Goal: Task Accomplishment & Management: Use online tool/utility

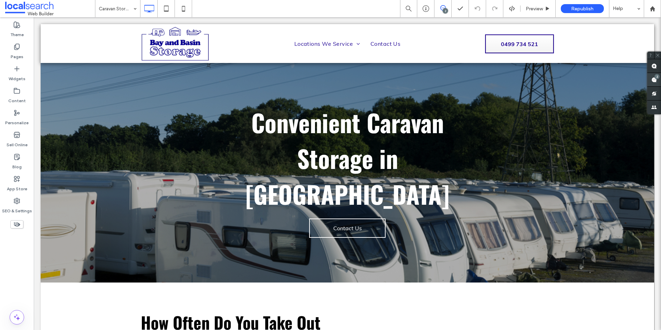
click at [657, 79] on div "2" at bounding box center [657, 76] width 5 height 5
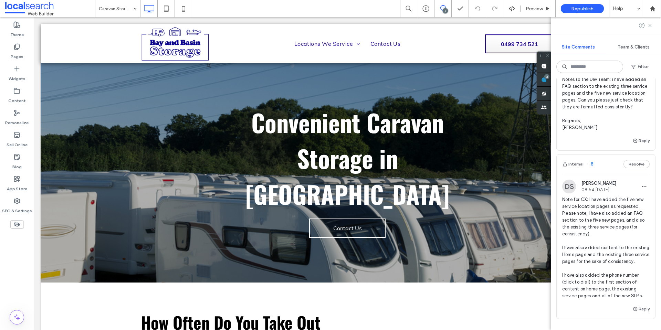
scroll to position [69, 0]
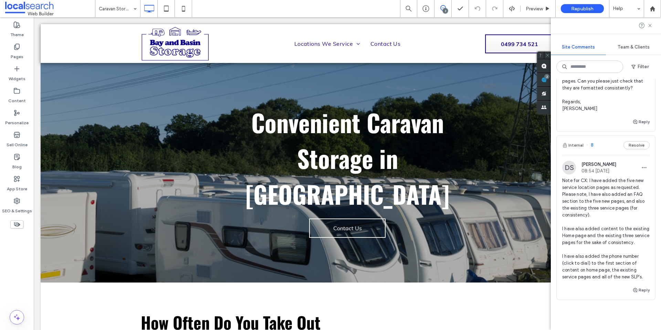
click at [565, 168] on div "DS" at bounding box center [570, 168] width 14 height 14
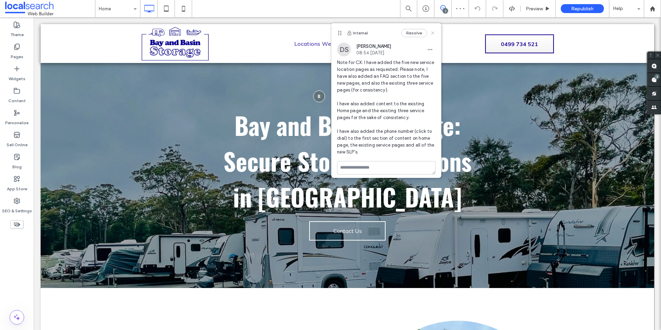
click at [432, 34] on use at bounding box center [433, 32] width 3 height 3
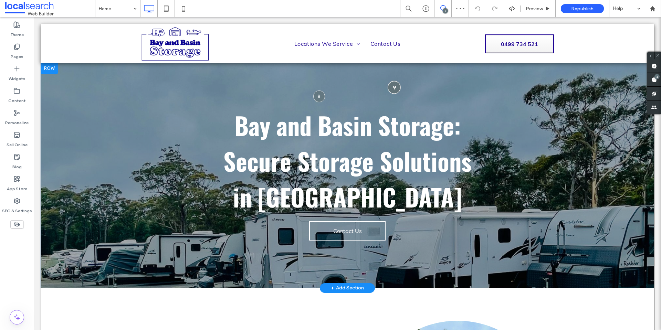
click at [394, 83] on div at bounding box center [394, 87] width 13 height 13
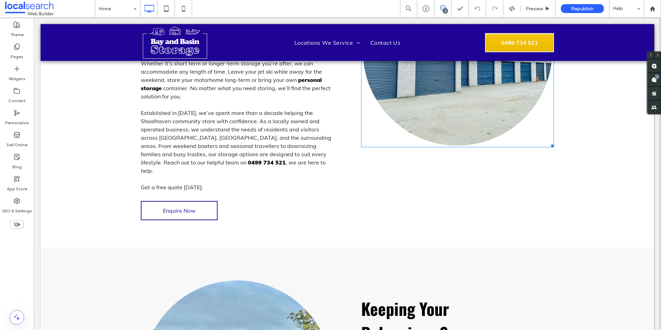
scroll to position [413, 0]
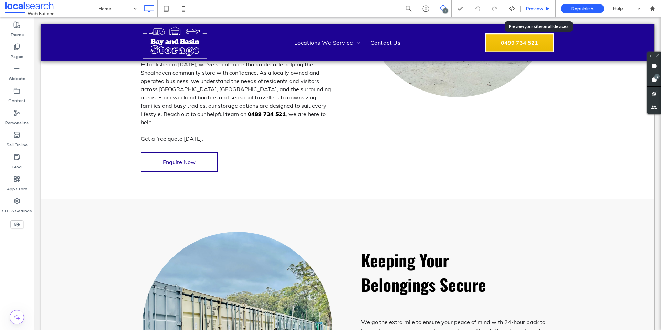
click at [529, 11] on span "Preview" at bounding box center [534, 9] width 17 height 6
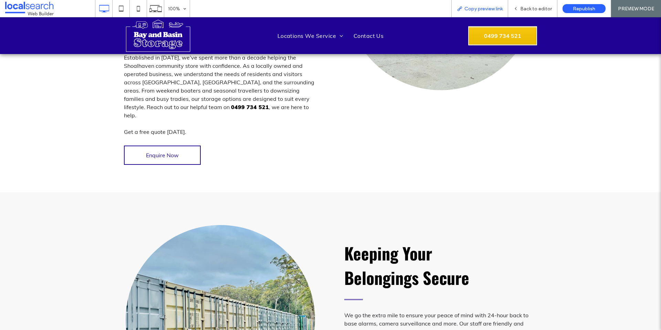
click at [504, 5] on div "Copy preview link" at bounding box center [480, 8] width 57 height 17
click at [488, 6] on span "Copy preview link" at bounding box center [484, 9] width 38 height 6
drag, startPoint x: 525, startPoint y: 7, endPoint x: 223, endPoint y: 78, distance: 310.3
click at [525, 7] on span "Back to editor" at bounding box center [537, 9] width 32 height 6
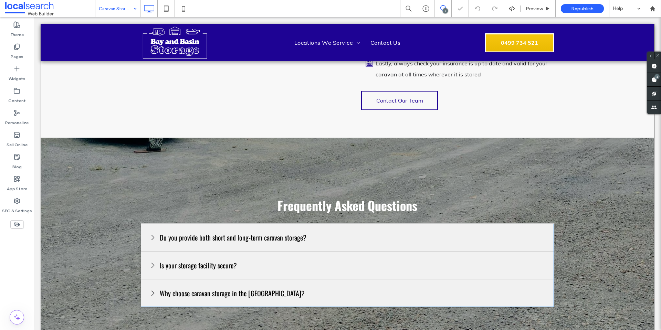
scroll to position [842, 0]
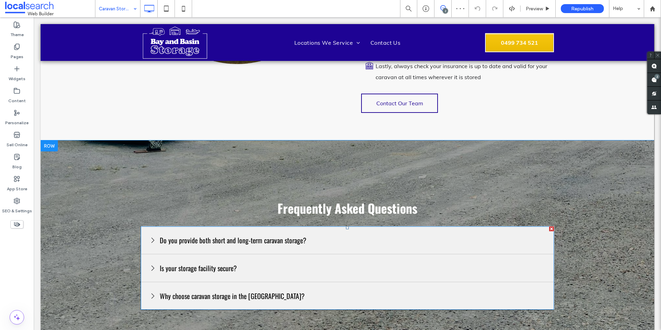
click at [319, 227] on span at bounding box center [347, 268] width 413 height 83
click at [319, 255] on div "Is your storage facility secure?" at bounding box center [347, 269] width 413 height 28
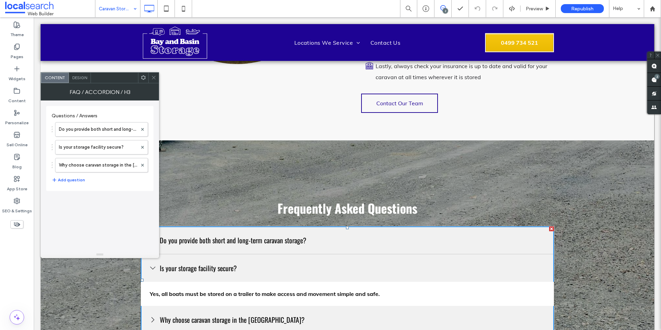
drag, startPoint x: 45, startPoint y: 54, endPoint x: 81, endPoint y: 78, distance: 42.4
click at [81, 78] on span "Design" at bounding box center [79, 77] width 15 height 5
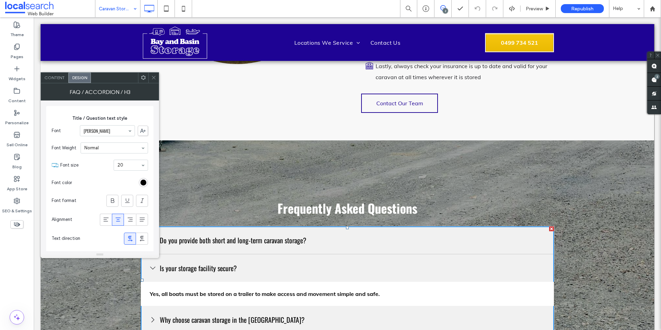
click at [153, 76] on icon at bounding box center [153, 77] width 5 height 5
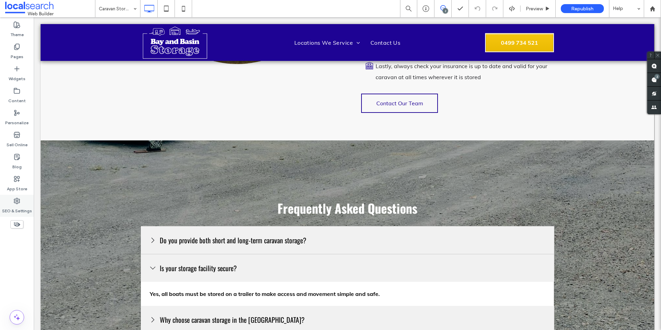
click at [10, 206] on label "SEO & Settings" at bounding box center [17, 210] width 30 height 10
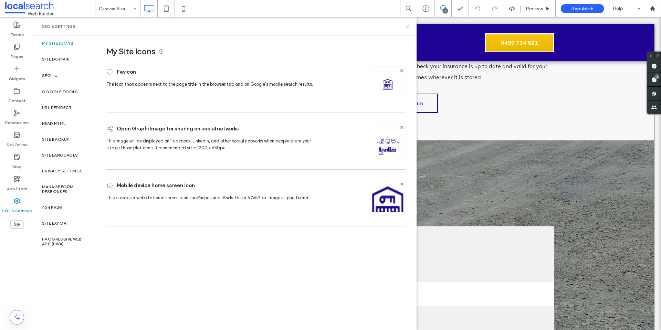
drag, startPoint x: 408, startPoint y: 28, endPoint x: 383, endPoint y: 2, distance: 35.6
click at [408, 28] on icon at bounding box center [407, 26] width 5 height 5
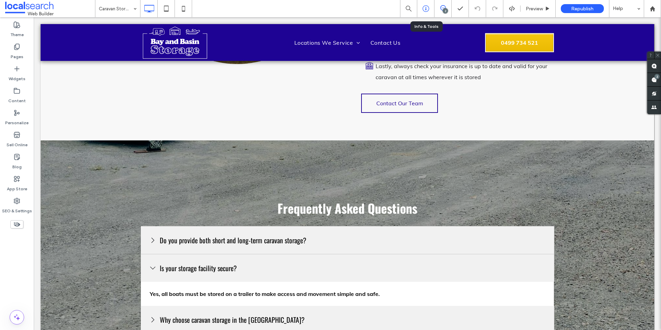
click at [424, 10] on icon at bounding box center [426, 8] width 7 height 7
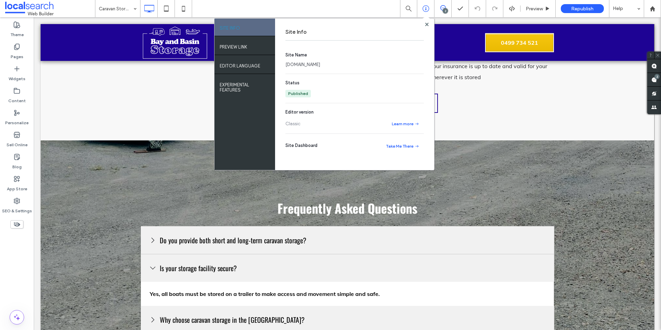
click at [308, 62] on link "[DOMAIN_NAME]" at bounding box center [303, 64] width 35 height 7
